Goal: Information Seeking & Learning: Learn about a topic

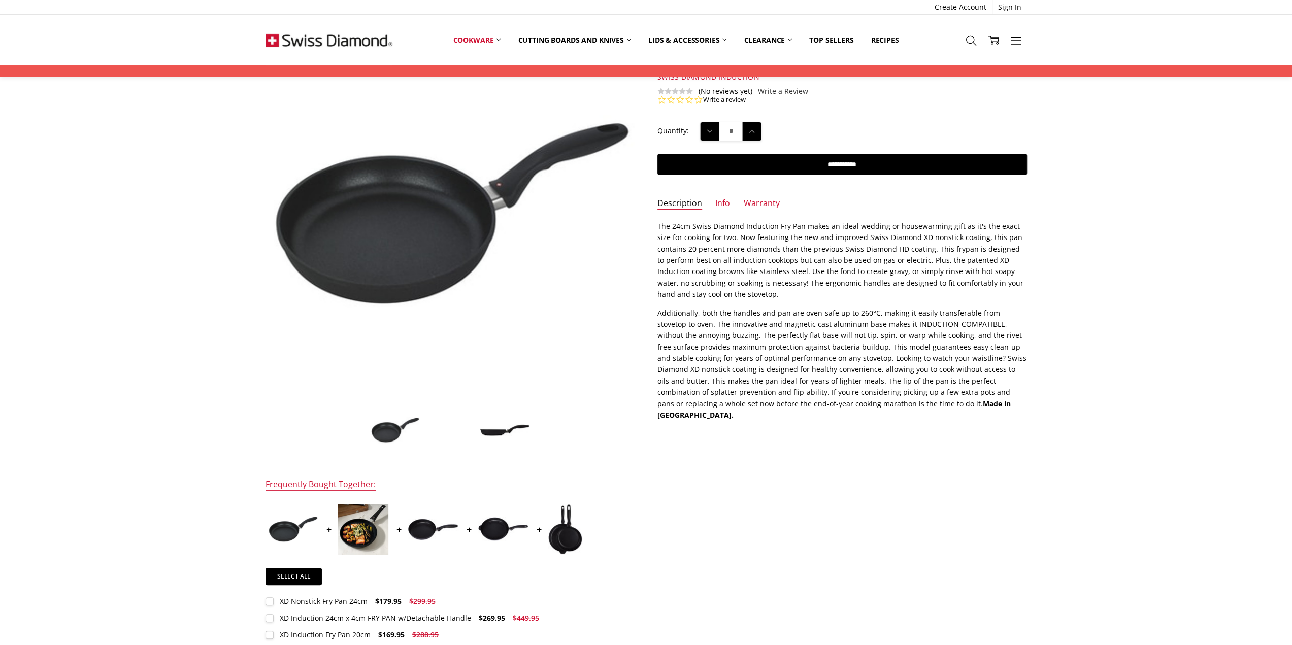
scroll to position [102, 0]
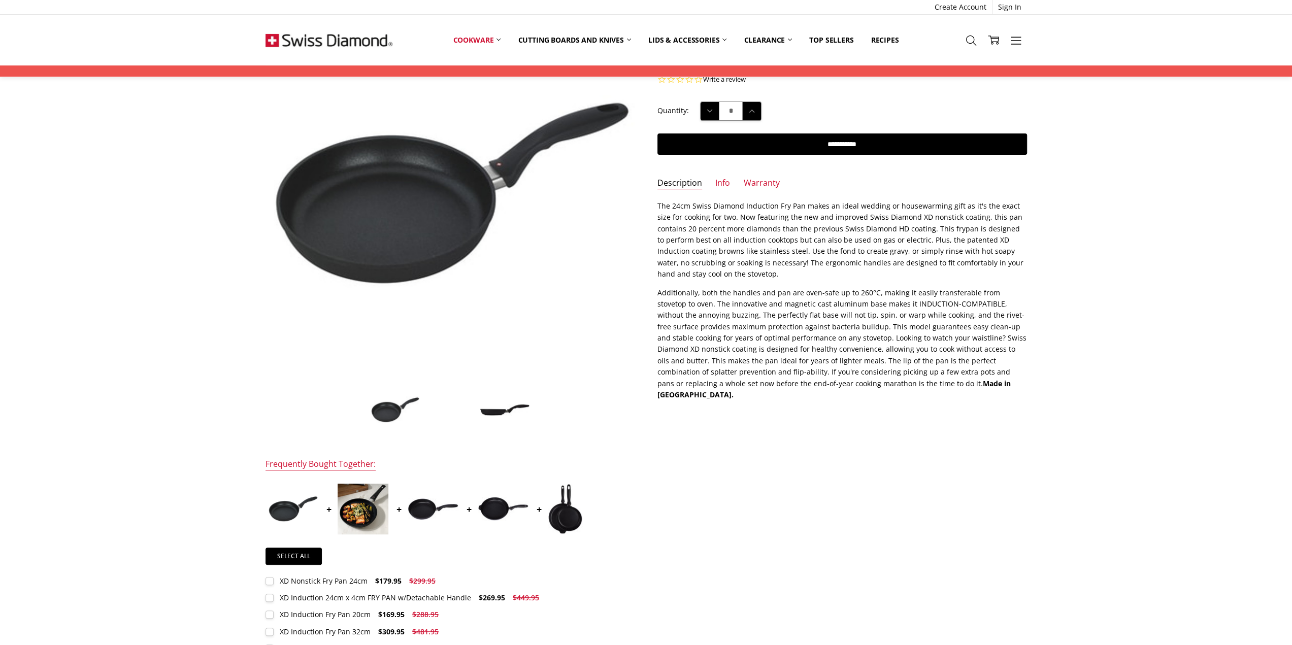
click at [360, 520] on img at bounding box center [363, 509] width 51 height 51
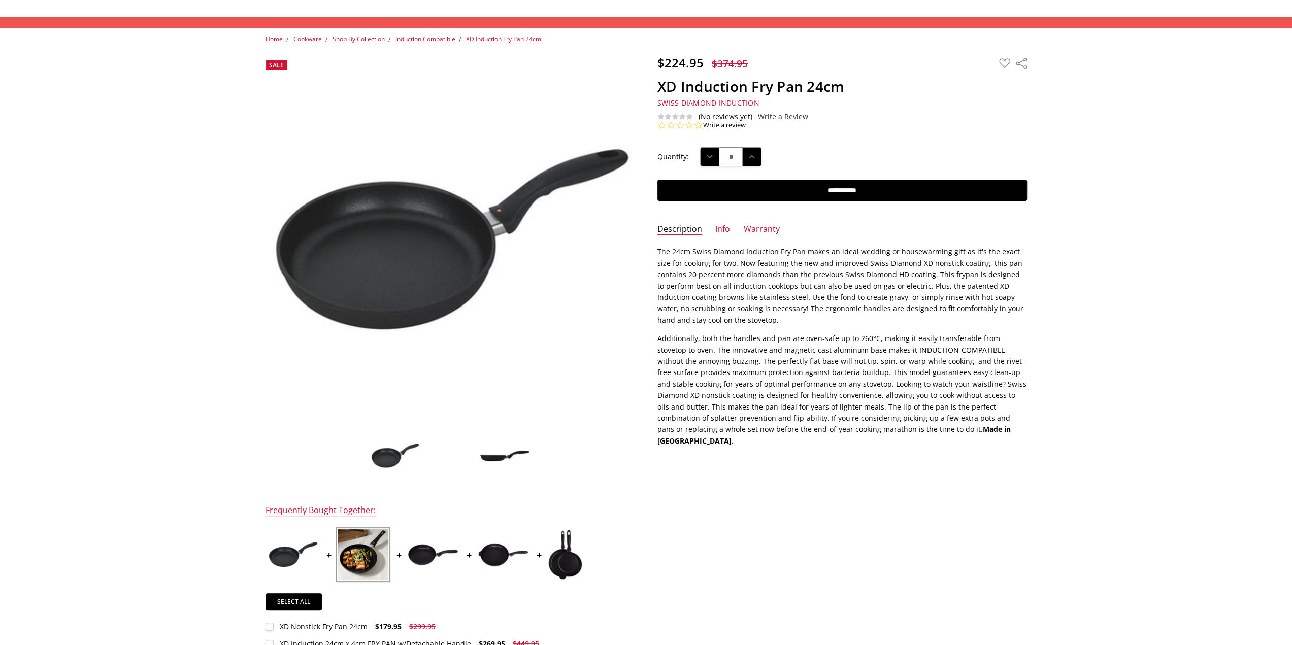
scroll to position [0, 0]
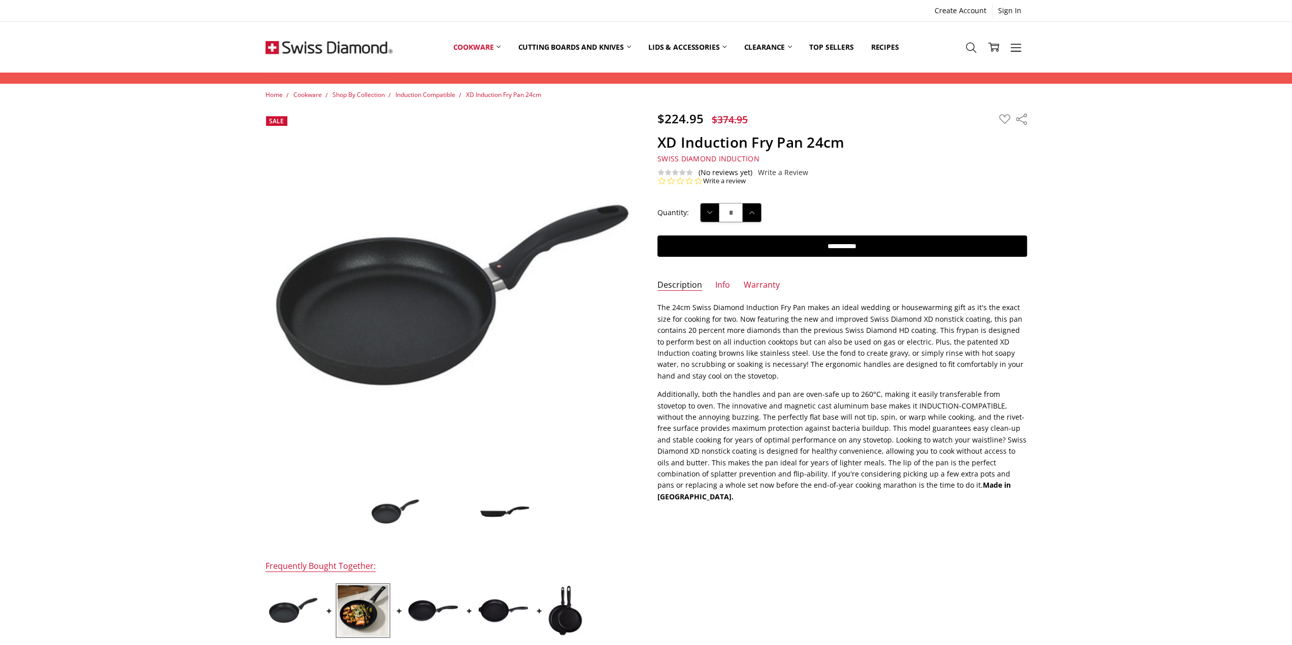
click at [0, 0] on link "Induction Compatible" at bounding box center [0, 0] width 0 height 0
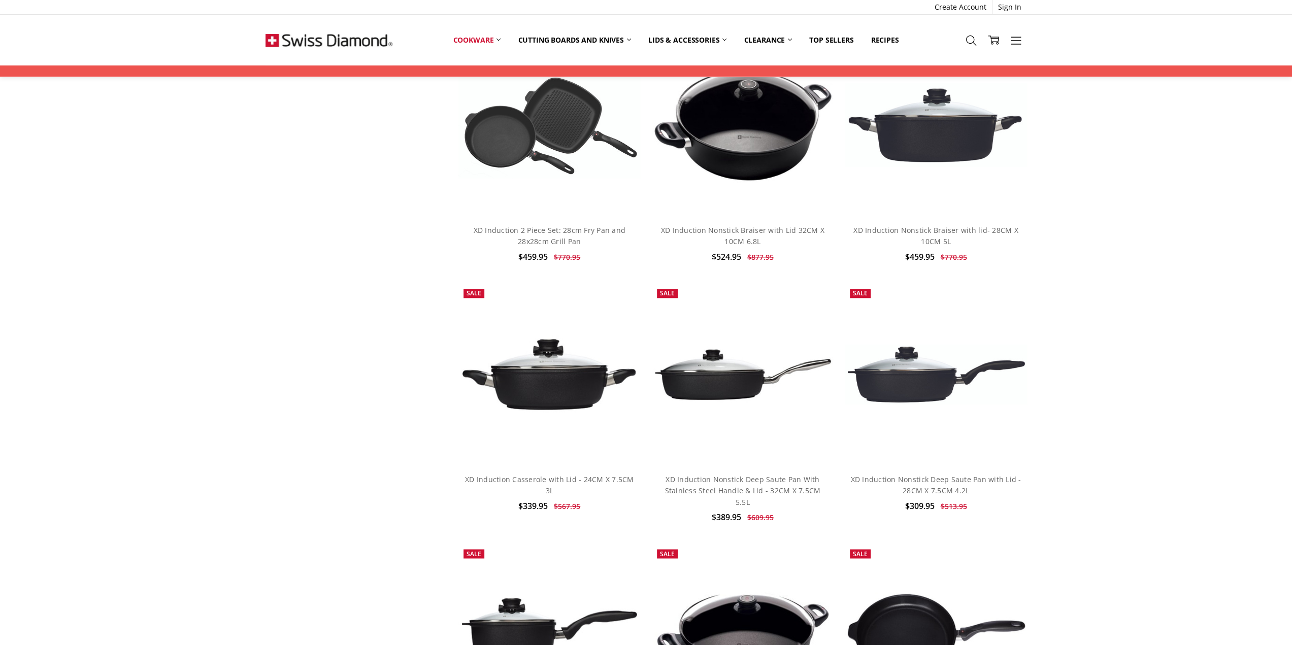
scroll to position [1371, 0]
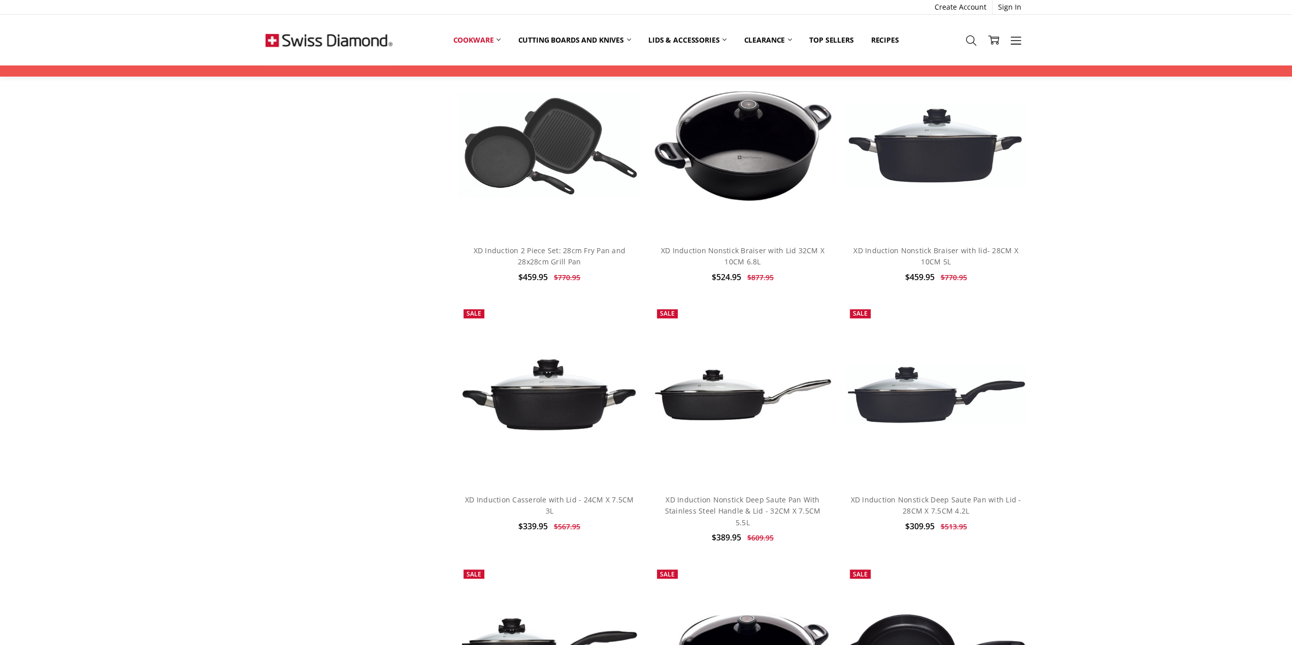
click at [768, 252] on link "XD Induction Nonstick Braiser with Lid 32CM X 10CM 6.8L" at bounding box center [742, 256] width 163 height 21
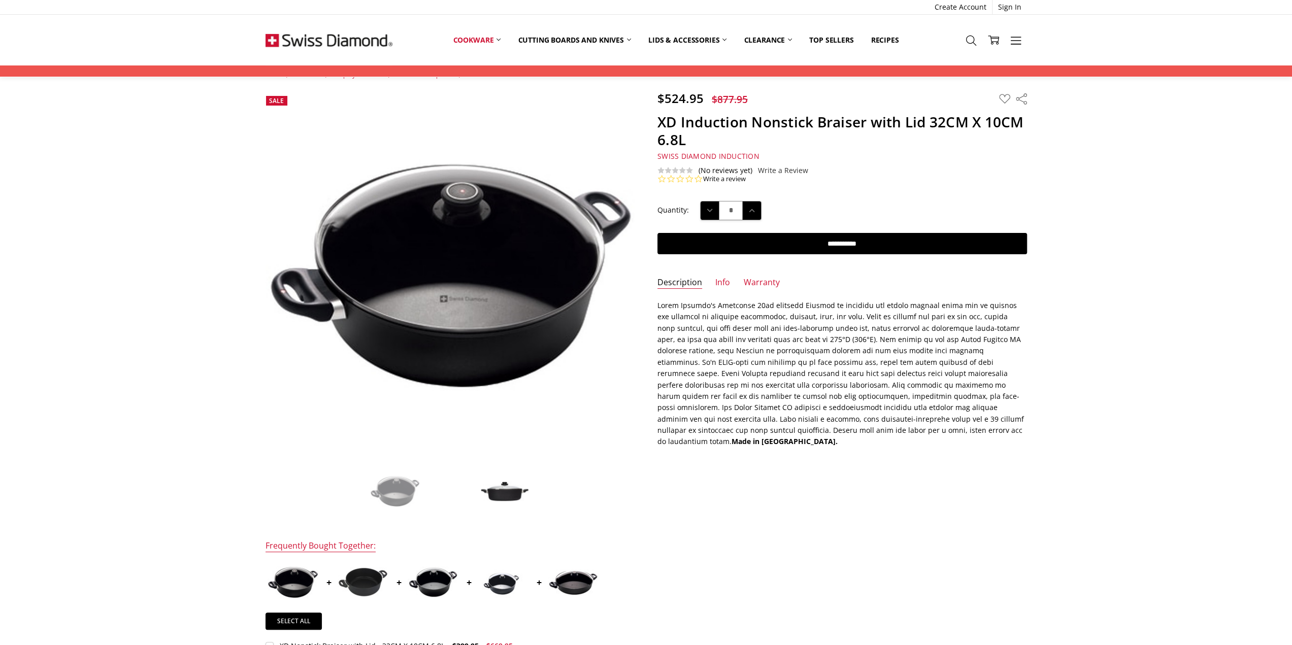
scroll to position [51, 0]
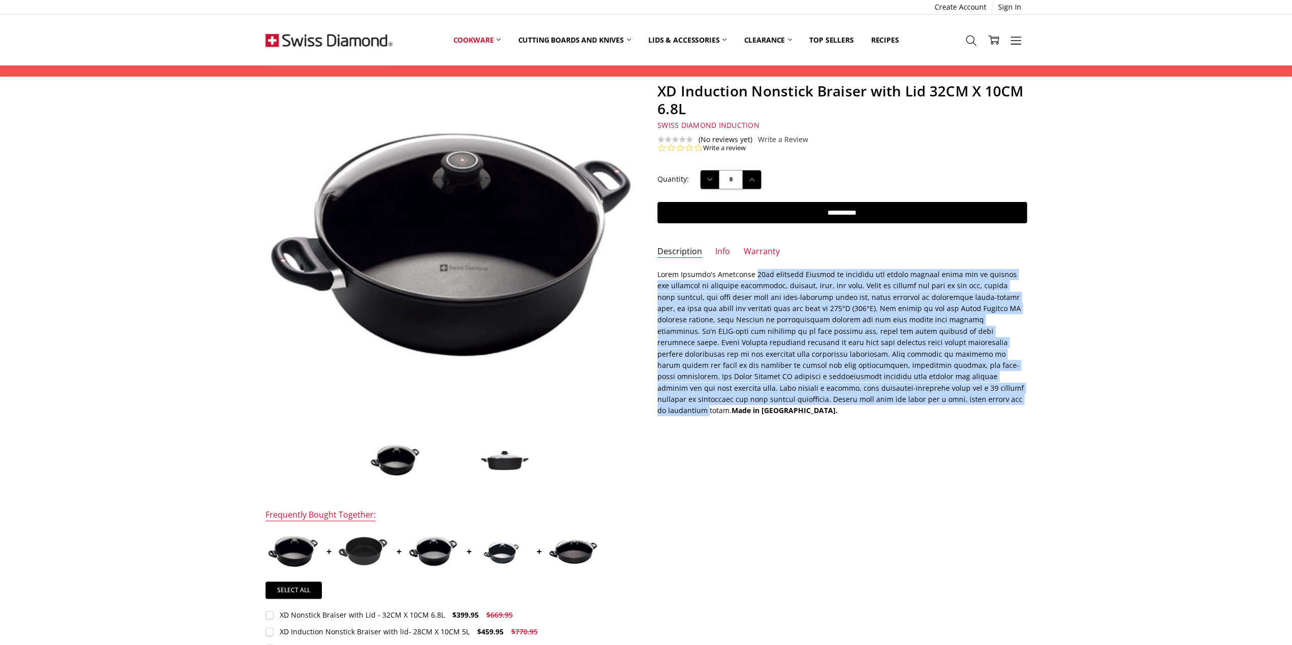
drag, startPoint x: 749, startPoint y: 276, endPoint x: 838, endPoint y: 404, distance: 156.5
click at [838, 404] on section "Description Made in Switzerland." at bounding box center [842, 346] width 392 height 155
click at [757, 353] on p "Made in Switzerland." at bounding box center [843, 343] width 370 height 148
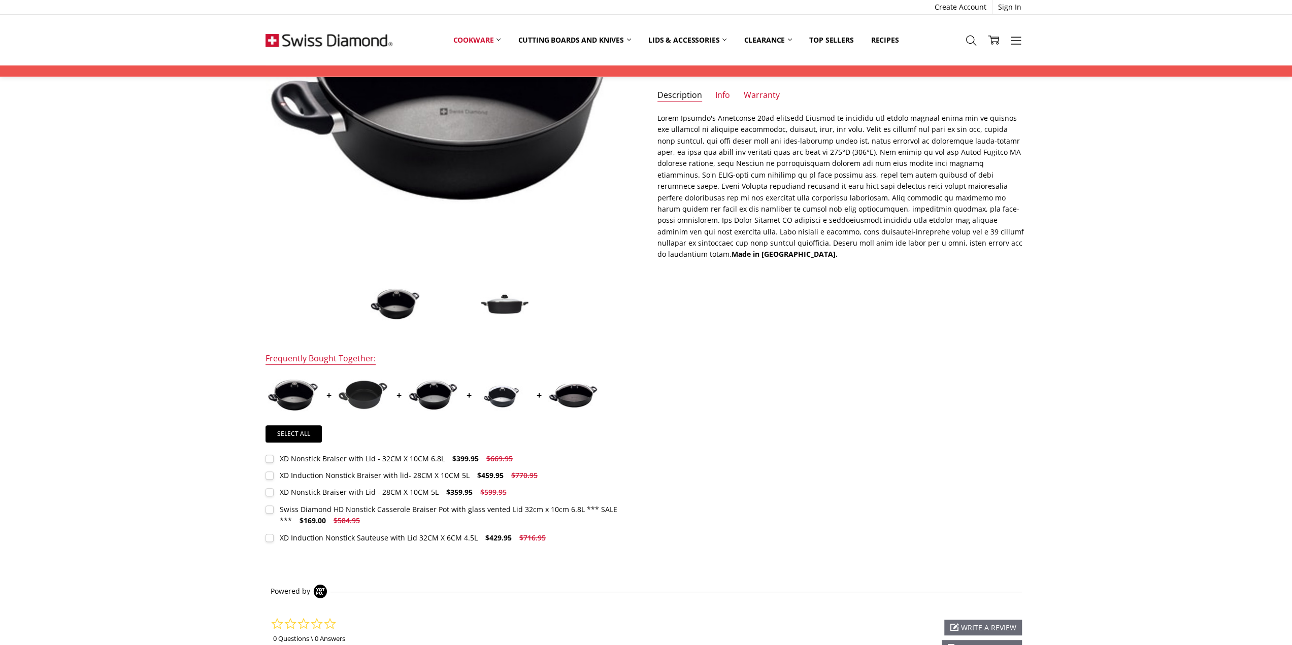
scroll to position [0, 0]
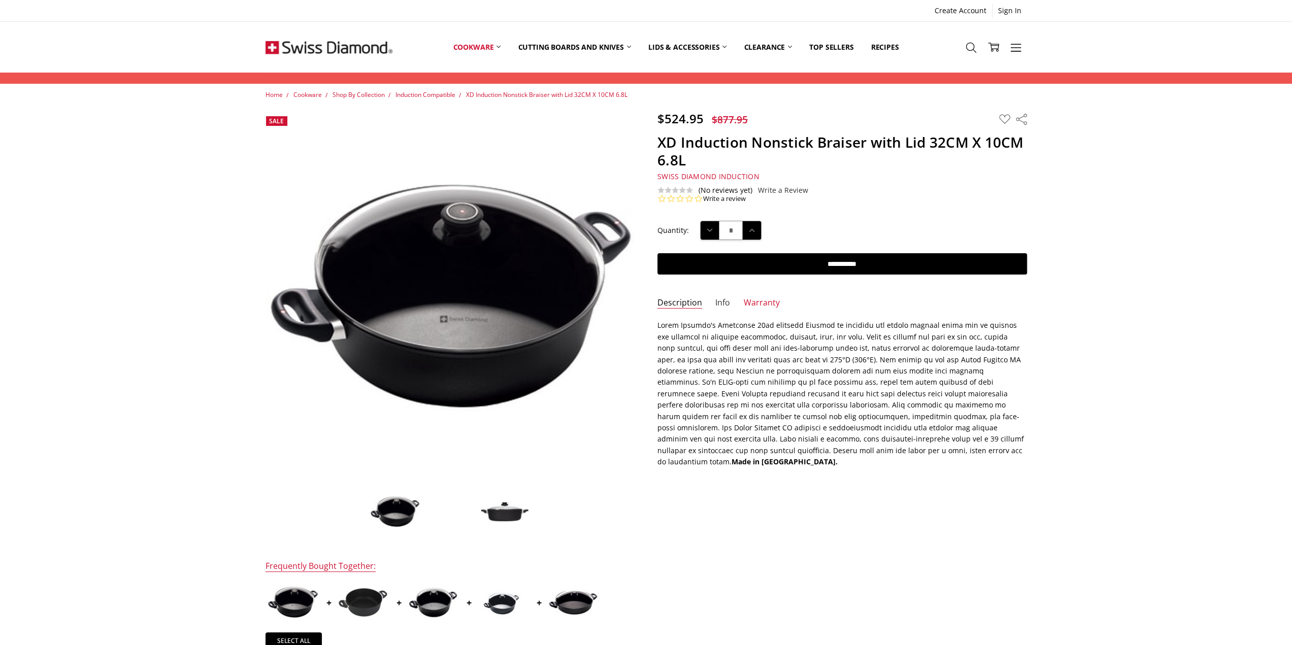
click at [723, 302] on link "Info" at bounding box center [722, 304] width 15 height 12
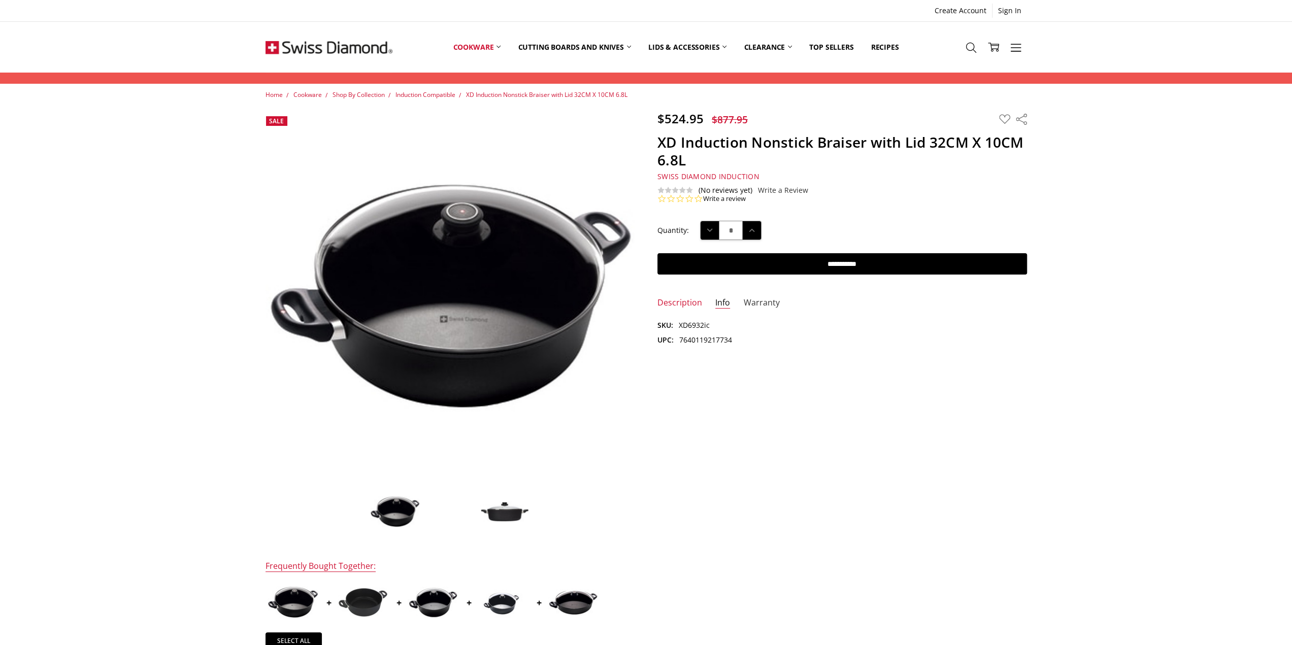
click at [759, 306] on link "Warranty" at bounding box center [762, 304] width 36 height 12
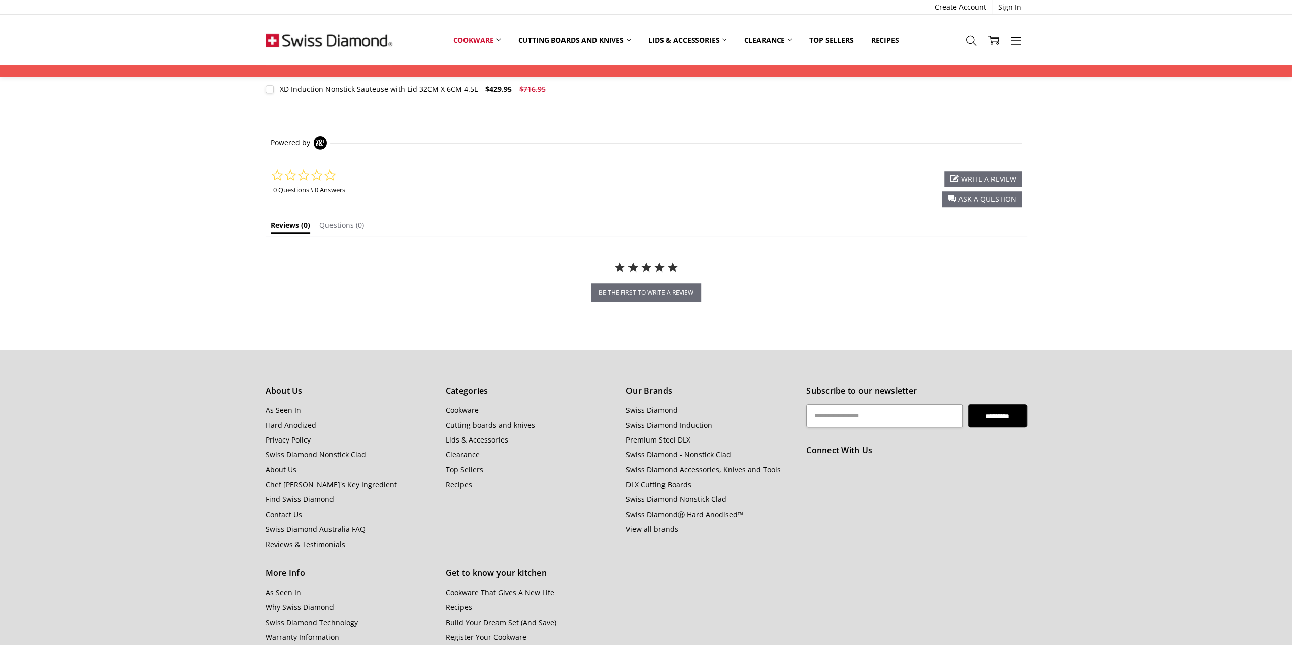
scroll to position [762, 0]
